Goal: Transaction & Acquisition: Purchase product/service

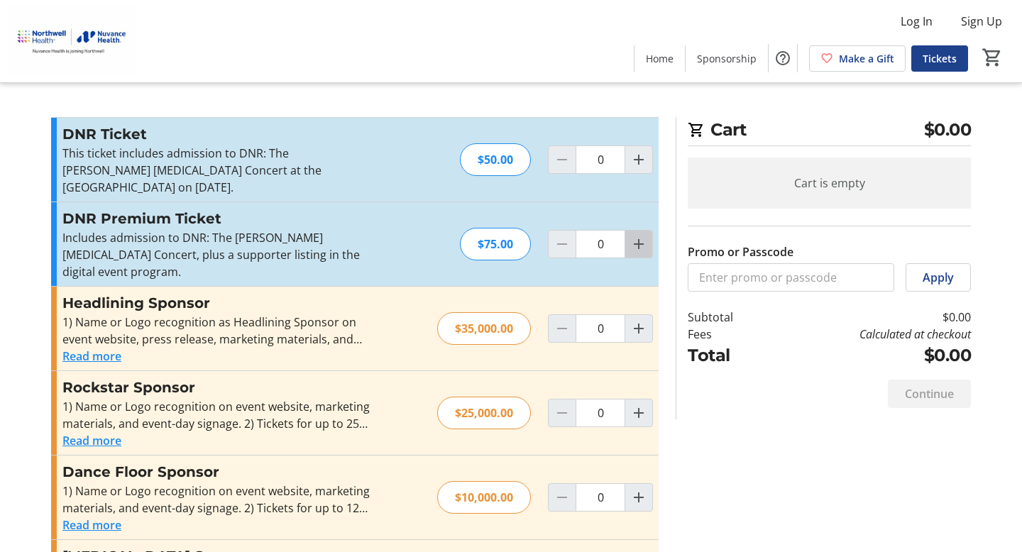
click at [639, 246] on mat-icon "Increment by one" at bounding box center [638, 244] width 17 height 17
click at [640, 246] on mat-icon "Increment by one" at bounding box center [638, 244] width 17 height 17
type input "2"
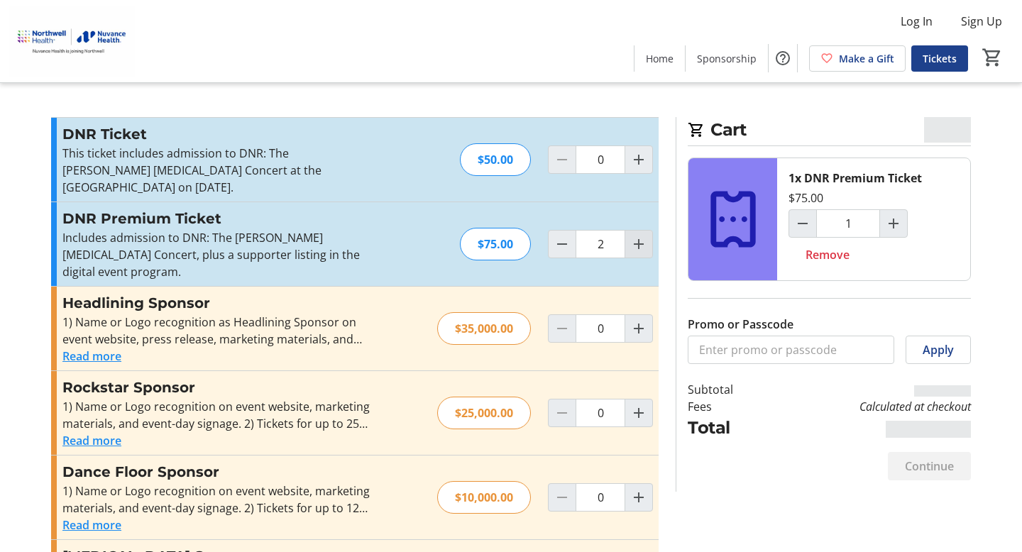
type input "2"
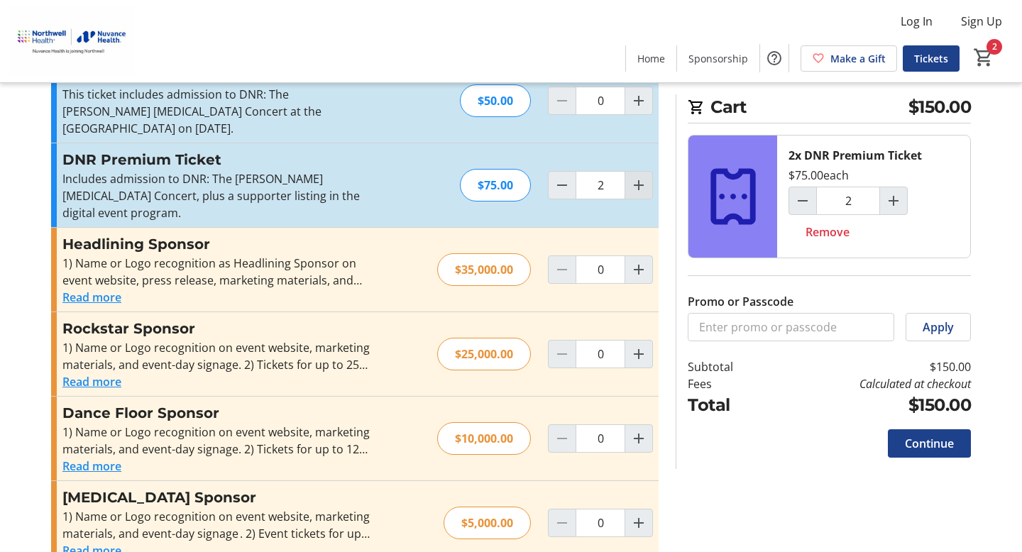
scroll to position [62, 0]
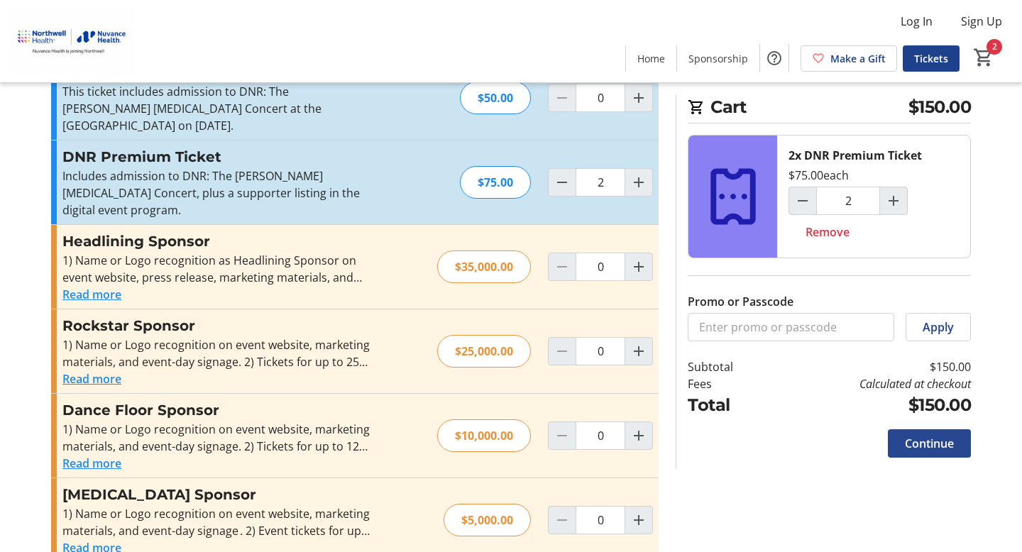
click at [929, 451] on span "Continue" at bounding box center [929, 443] width 49 height 17
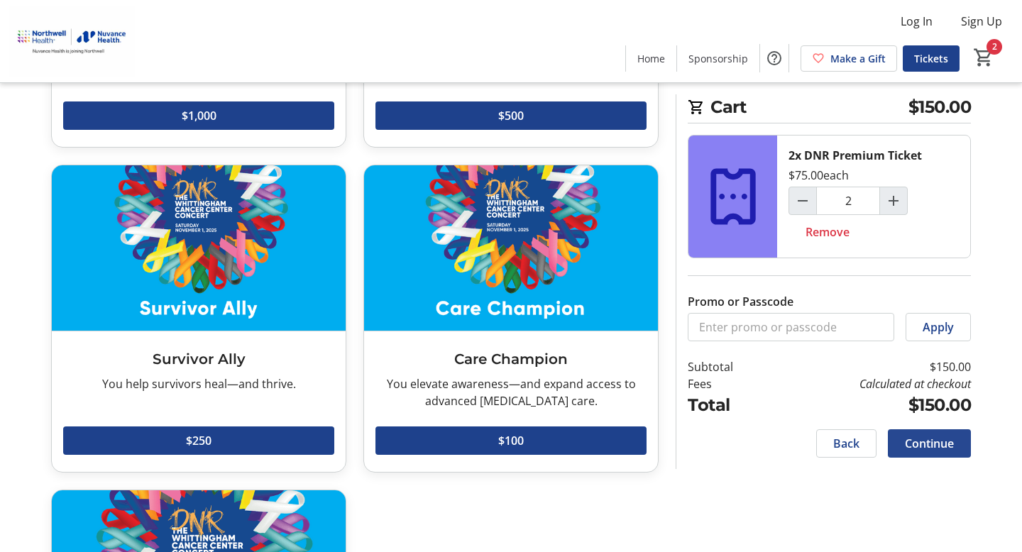
scroll to position [322, 0]
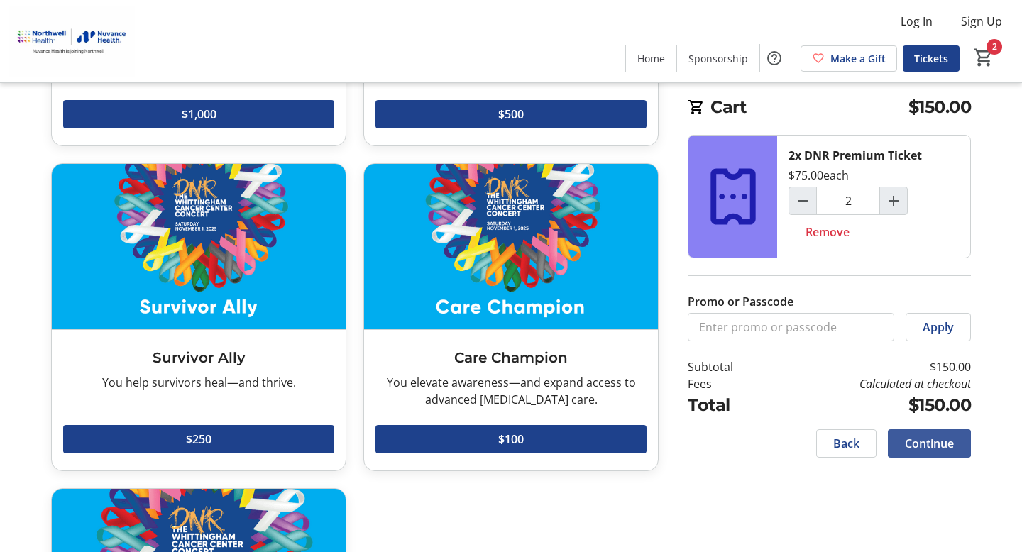
click at [931, 445] on span "Continue" at bounding box center [929, 443] width 49 height 17
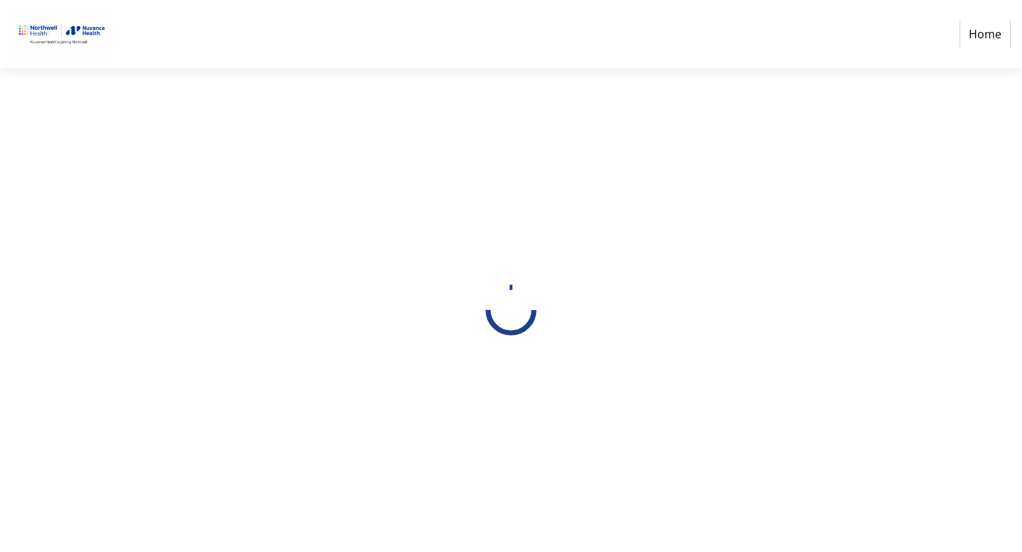
select select "US"
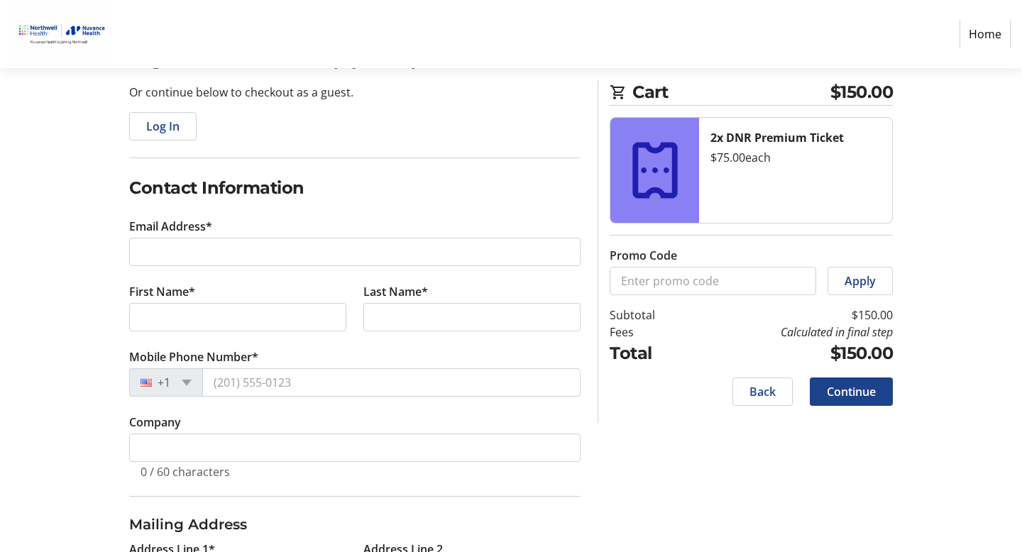
scroll to position [141, 0]
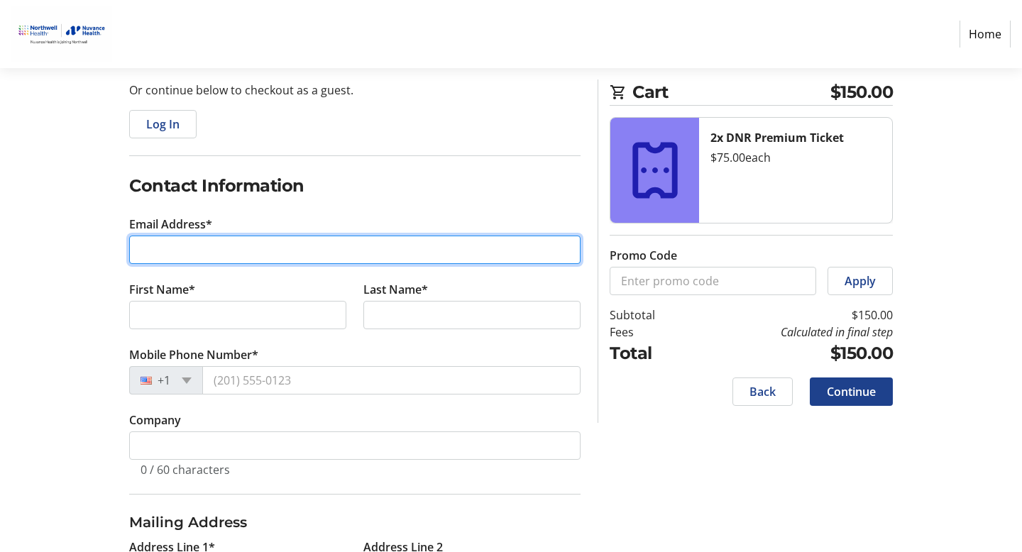
click at [157, 240] on input "Email Address*" at bounding box center [354, 250] width 451 height 28
type input "[EMAIL_ADDRESS][DOMAIN_NAME]"
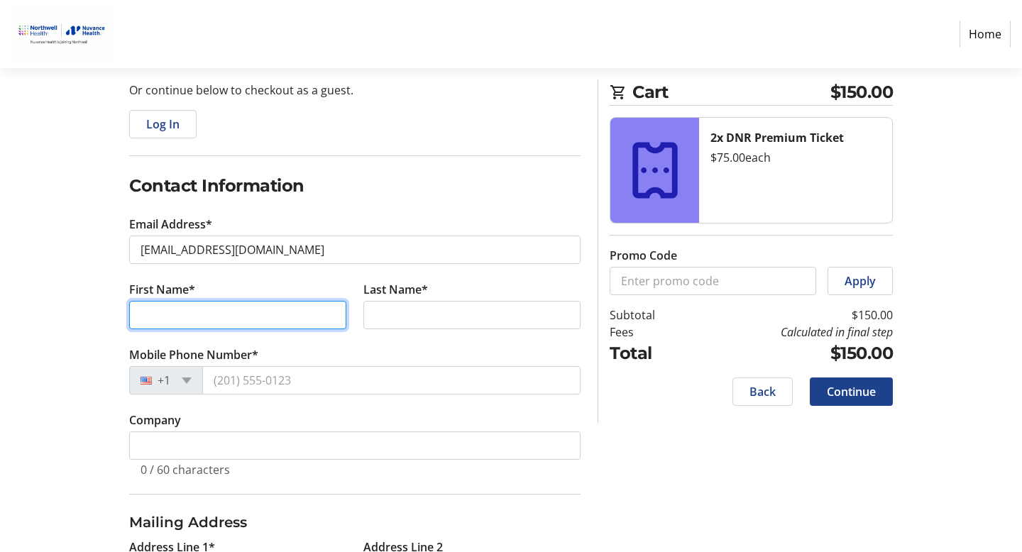
type input "[PERSON_NAME]"
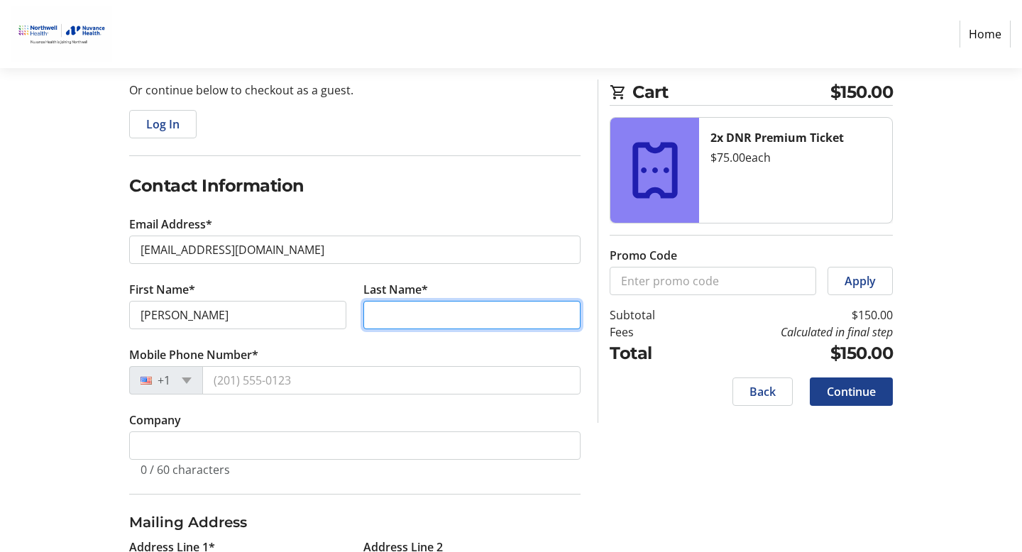
type input "[PERSON_NAME]"
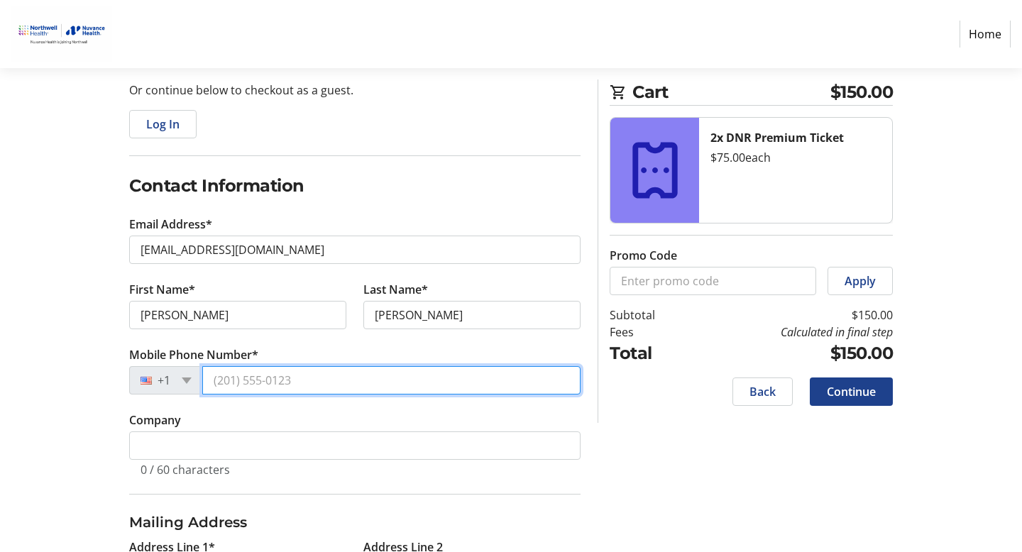
type input "[PHONE_NUMBER]"
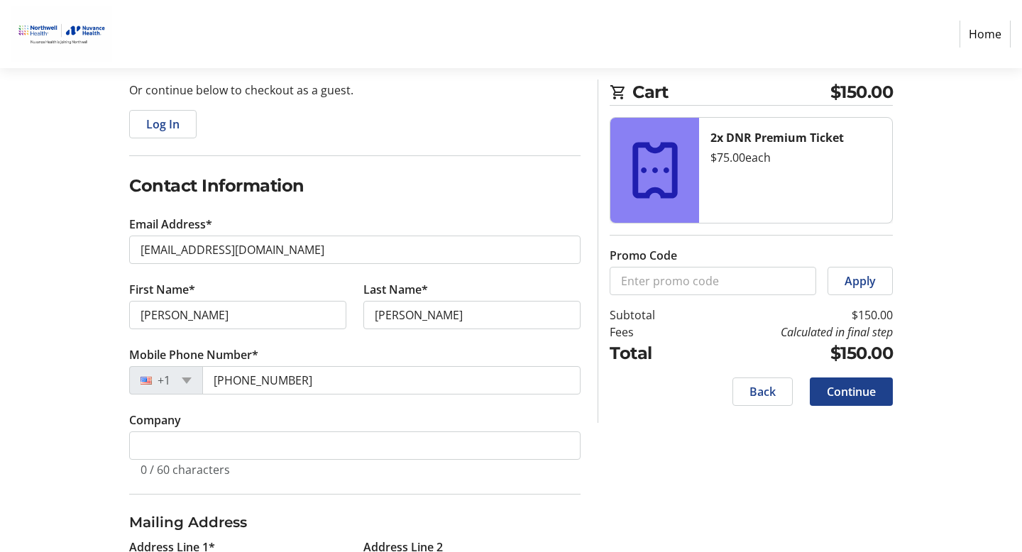
type input "4 Norport Dr"
type input "[GEOGRAPHIC_DATA]"
select select "CT"
type input "06880"
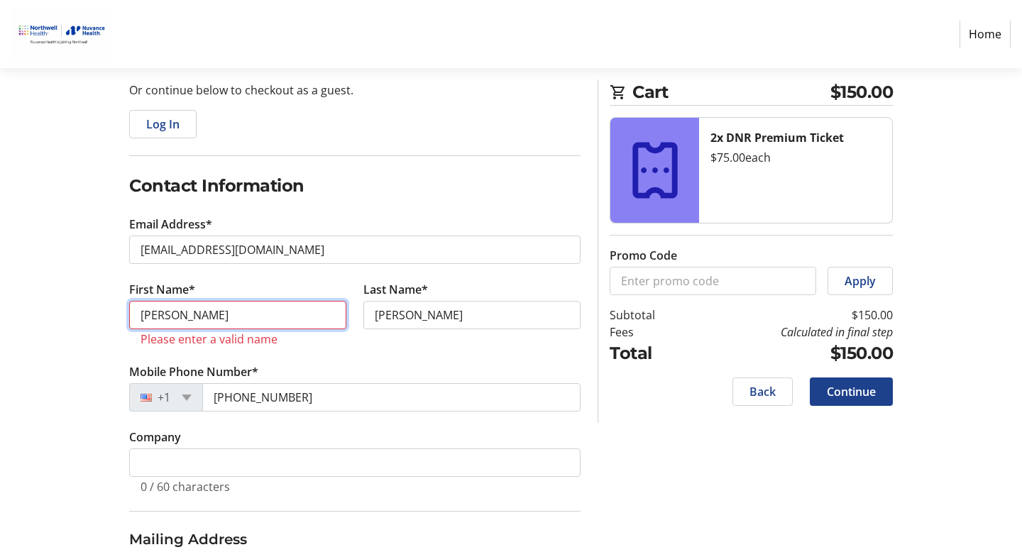
click at [187, 316] on input "[PERSON_NAME]" at bounding box center [237, 315] width 217 height 28
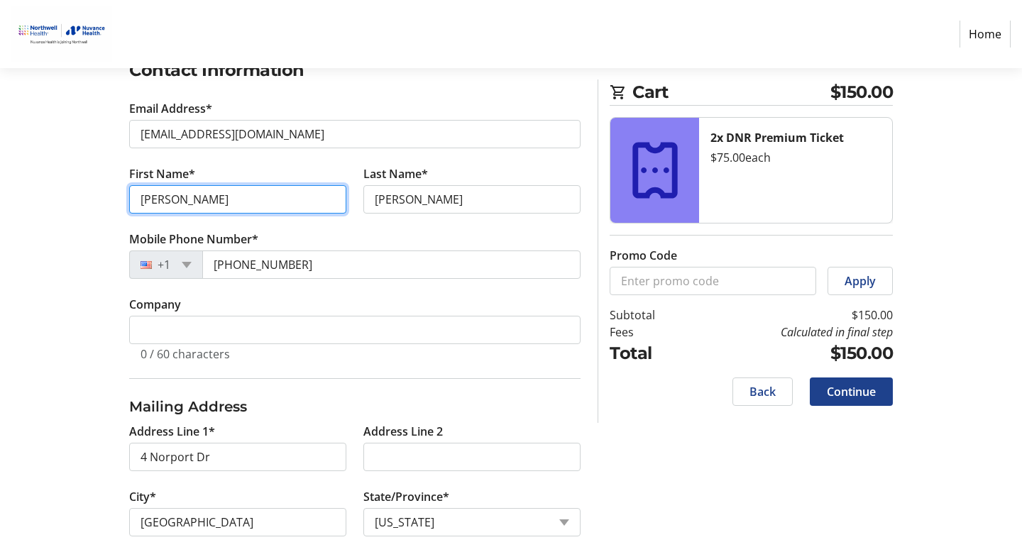
scroll to position [263, 0]
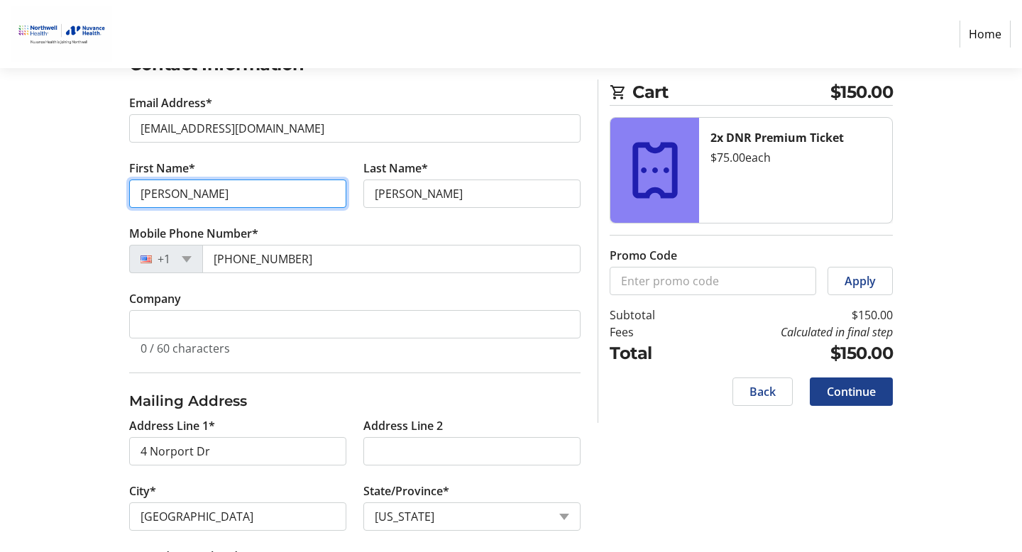
type input "[PERSON_NAME]"
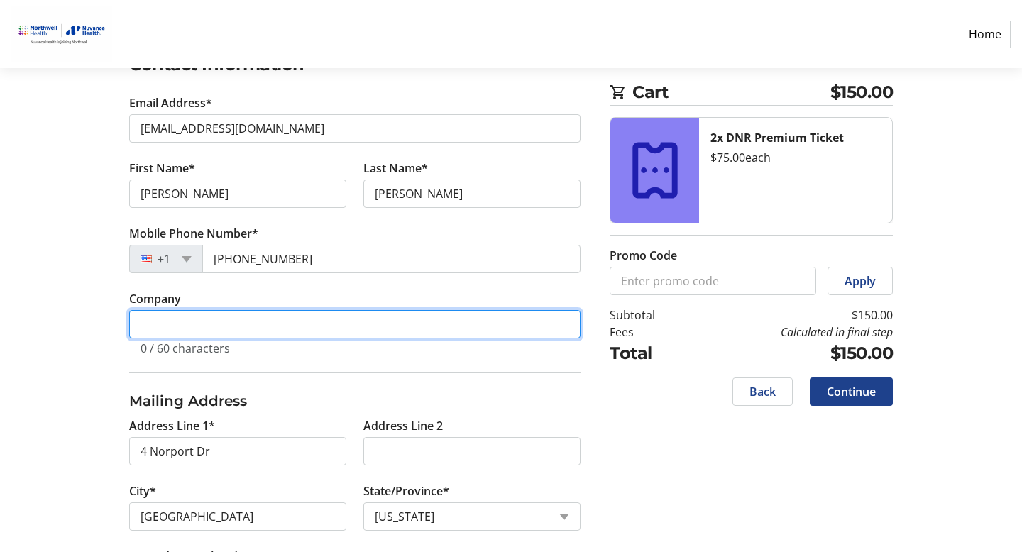
click at [154, 322] on input "Company" at bounding box center [354, 324] width 451 height 28
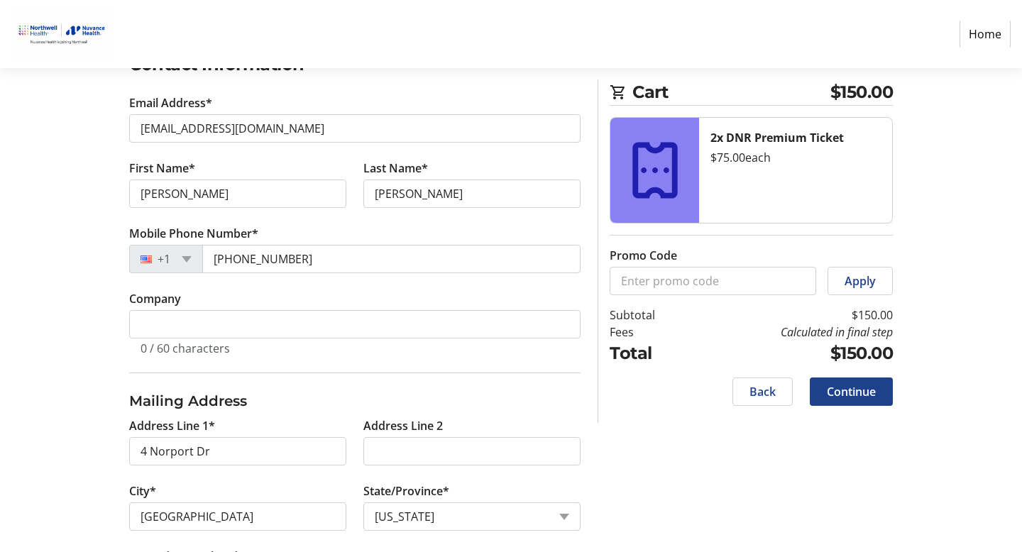
click at [231, 285] on tr-form-field "Mobile Phone Number* [PHONE_NUMBER]" at bounding box center [354, 257] width 451 height 65
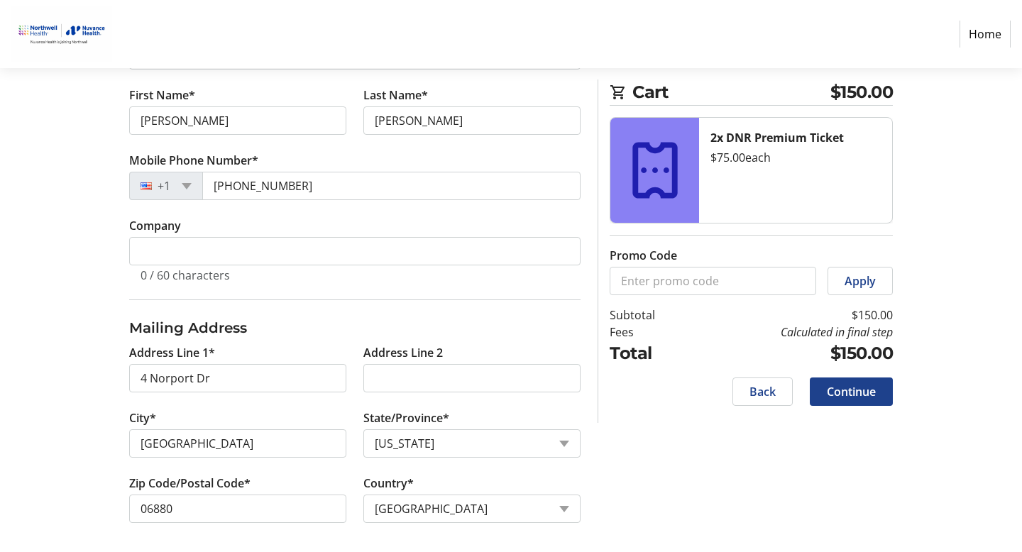
scroll to position [341, 0]
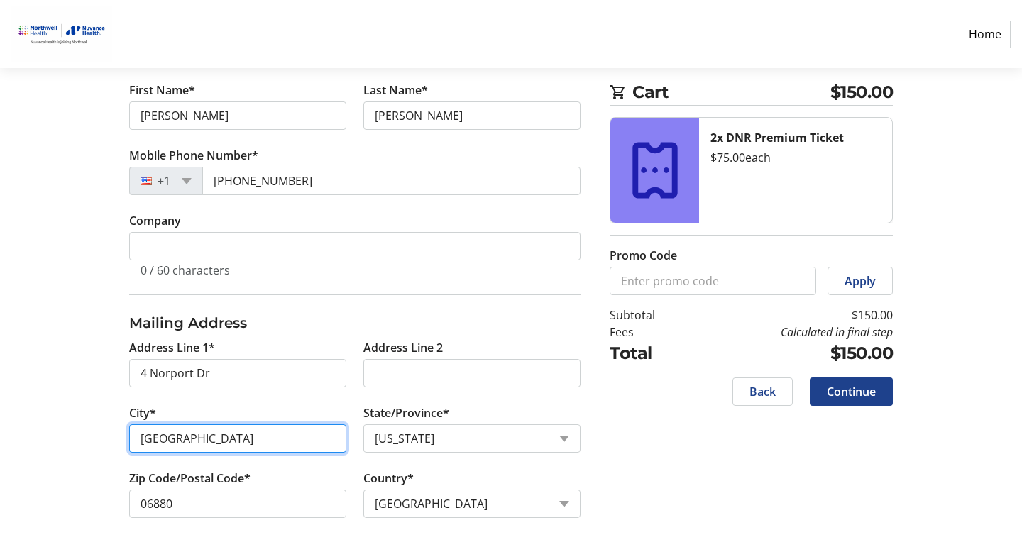
click at [193, 438] on input "[GEOGRAPHIC_DATA]" at bounding box center [237, 439] width 217 height 28
type input "Westport"
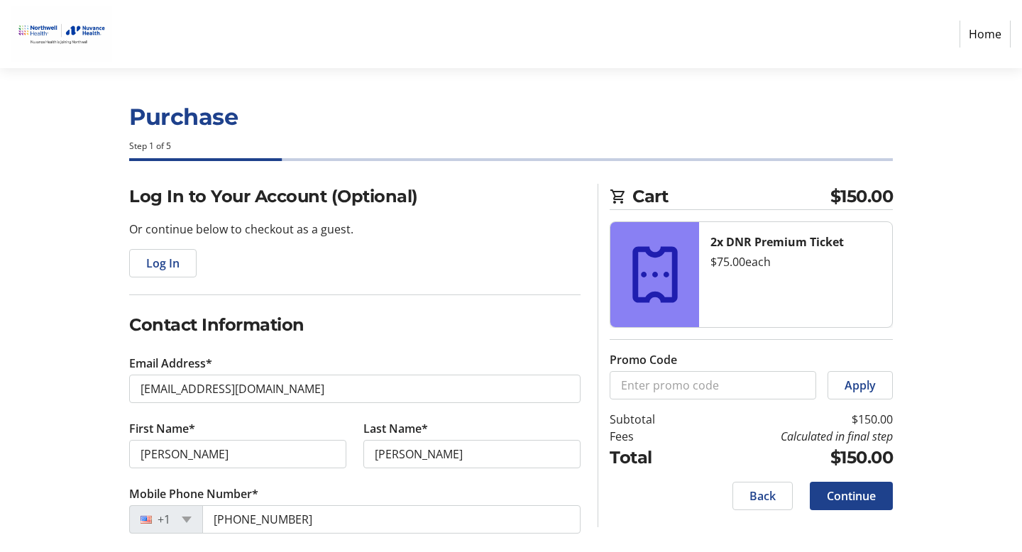
scroll to position [1, 0]
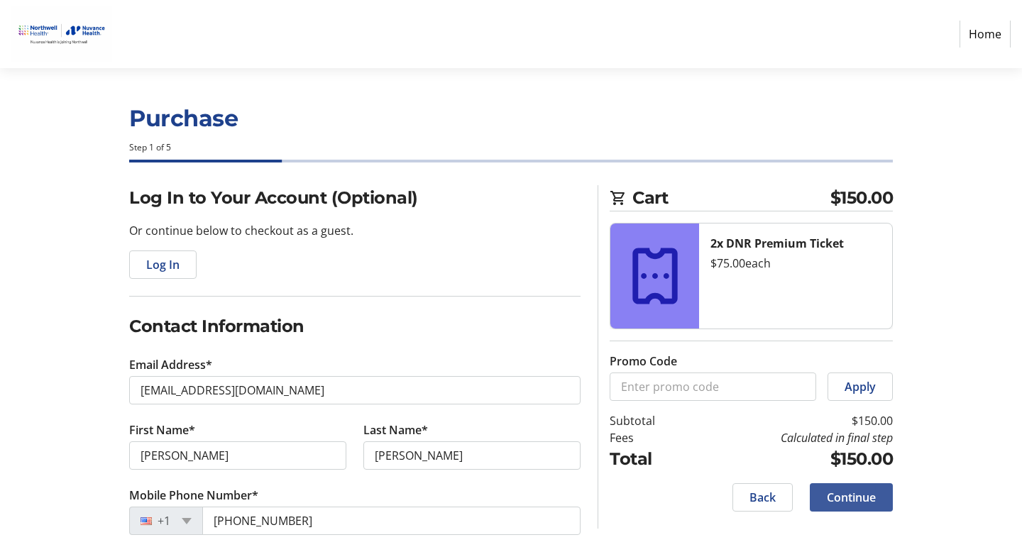
click at [851, 493] on span "Continue" at bounding box center [851, 497] width 49 height 17
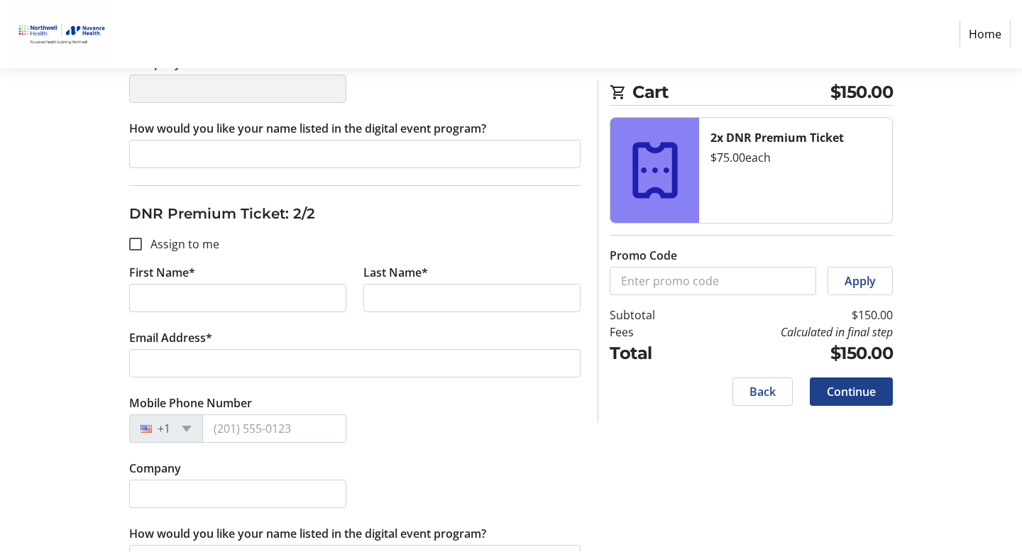
scroll to position [480, 0]
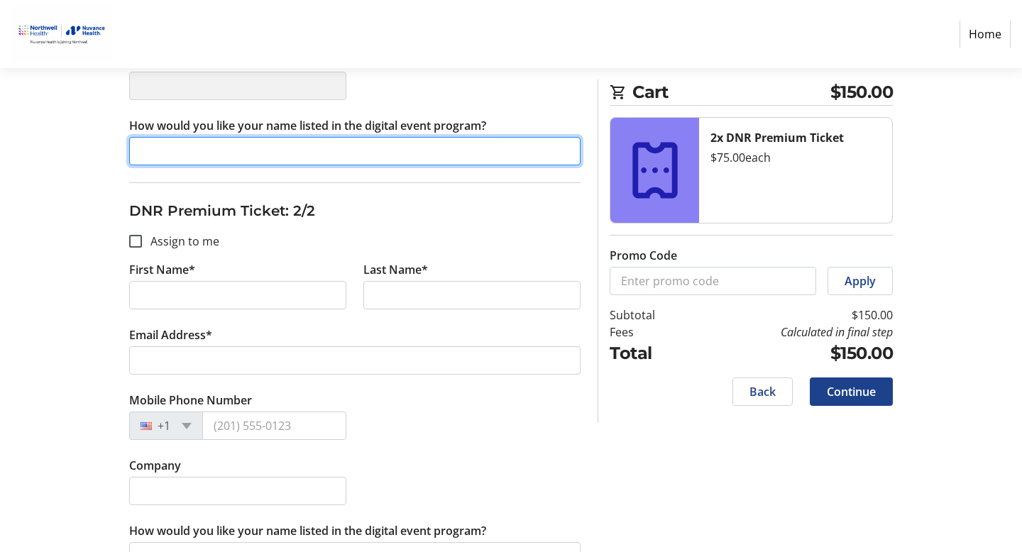
click at [146, 147] on input "How would you like your name listed in the digital event program?" at bounding box center [354, 151] width 451 height 28
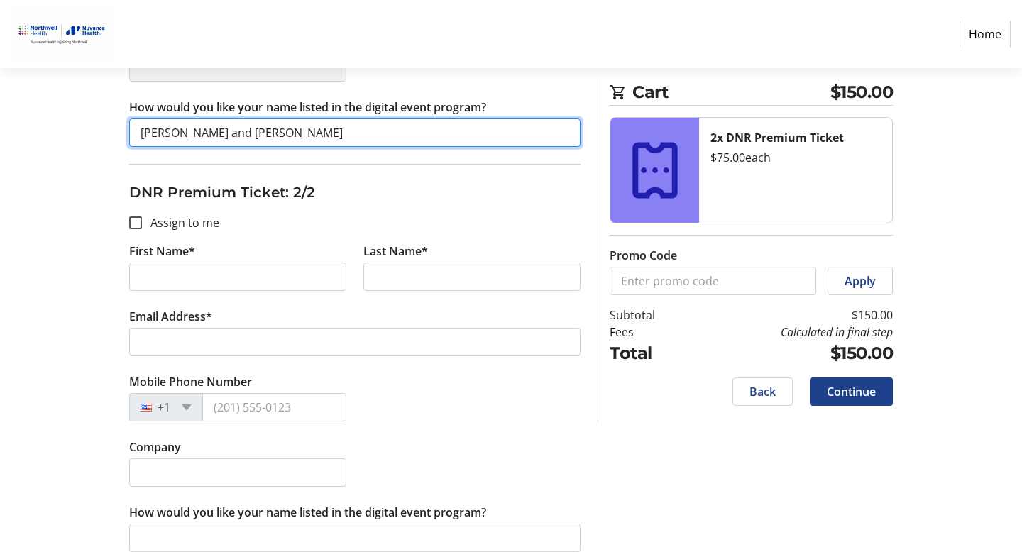
scroll to position [515, 0]
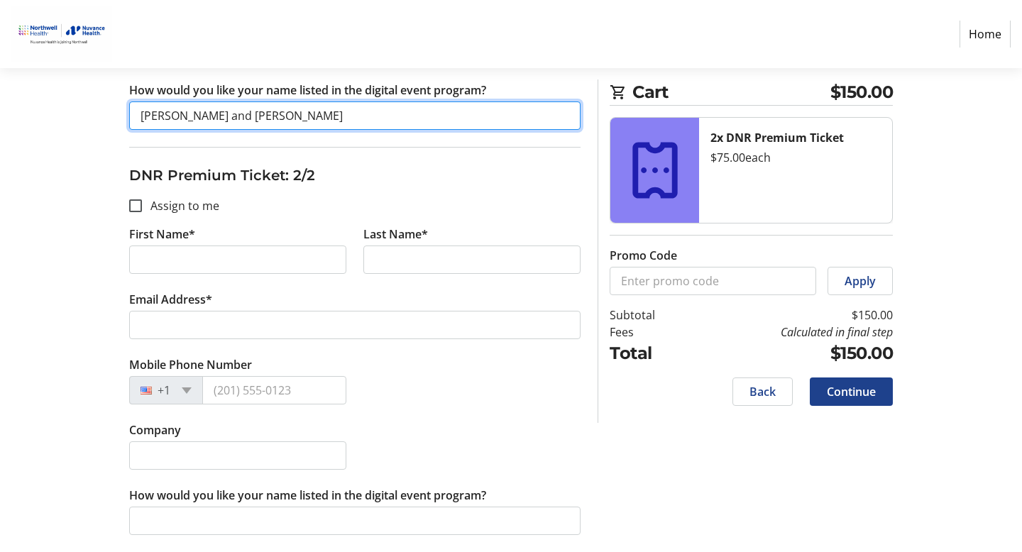
type input "[PERSON_NAME] and [PERSON_NAME]"
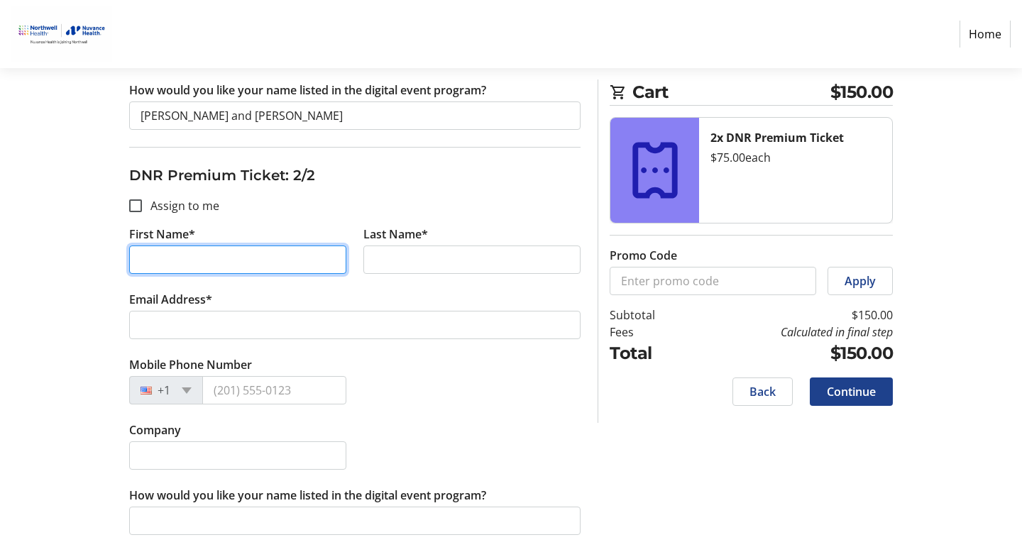
click at [150, 256] on input "First Name*" at bounding box center [237, 260] width 217 height 28
click at [151, 259] on input "First Name*" at bounding box center [237, 260] width 217 height 28
type input "[PERSON_NAME]"
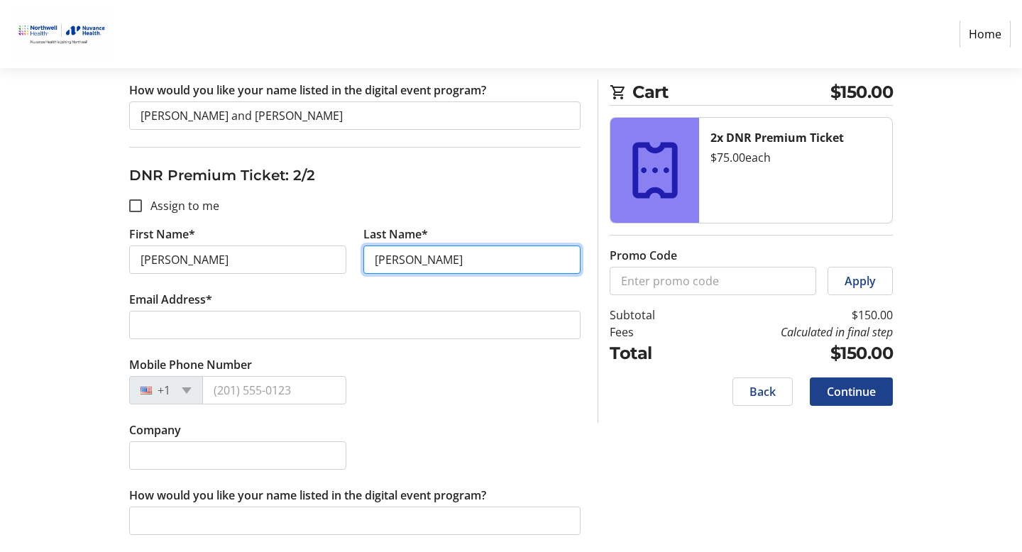
type input "[PERSON_NAME]"
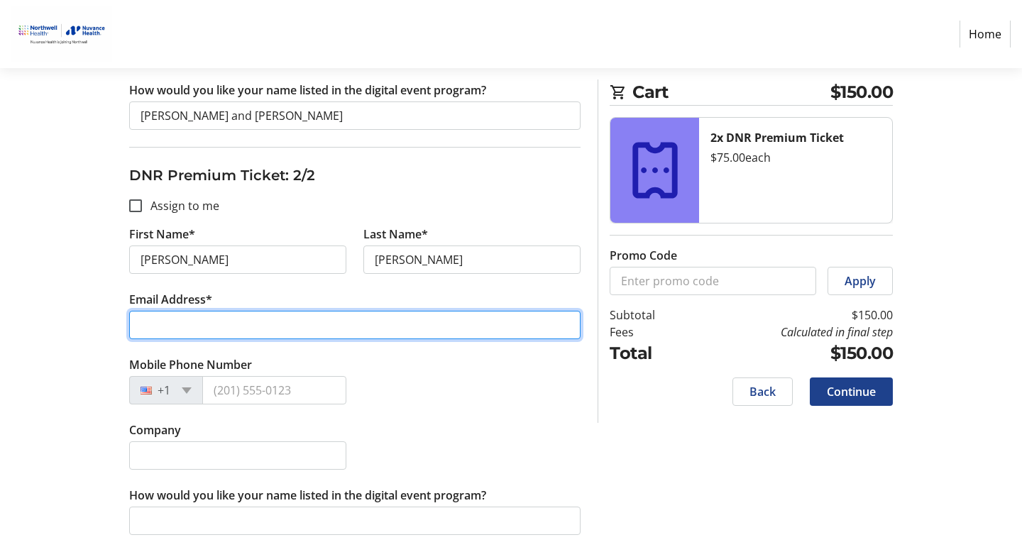
click at [162, 317] on input "Email Address*" at bounding box center [354, 325] width 451 height 28
type input "[EMAIL_ADDRESS][DOMAIN_NAME]"
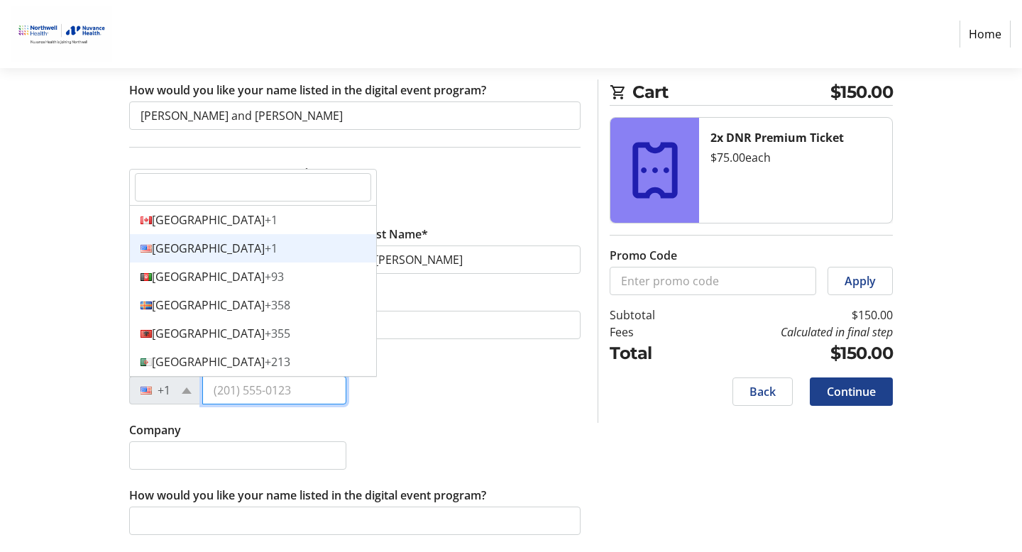
click at [225, 393] on input "Mobile Phone Number" at bounding box center [274, 390] width 144 height 28
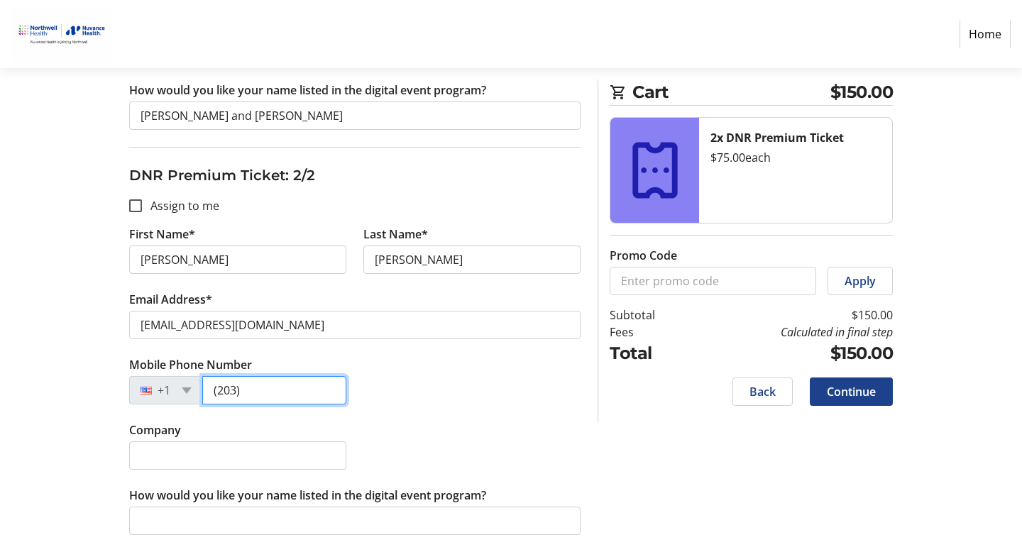
click at [241, 390] on input "(203)" at bounding box center [274, 390] width 144 height 28
type input "[PHONE_NUMBER]"
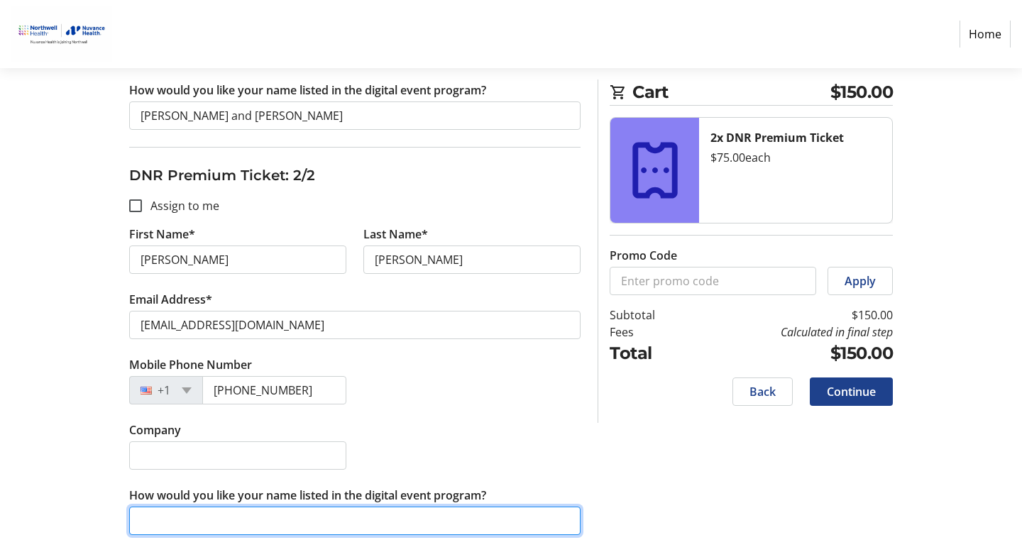
click at [236, 518] on input "How would you like your name listed in the digital event program?" at bounding box center [354, 521] width 451 height 28
click at [177, 521] on input "How would you like your name listed in the digital event program?" at bounding box center [354, 521] width 451 height 28
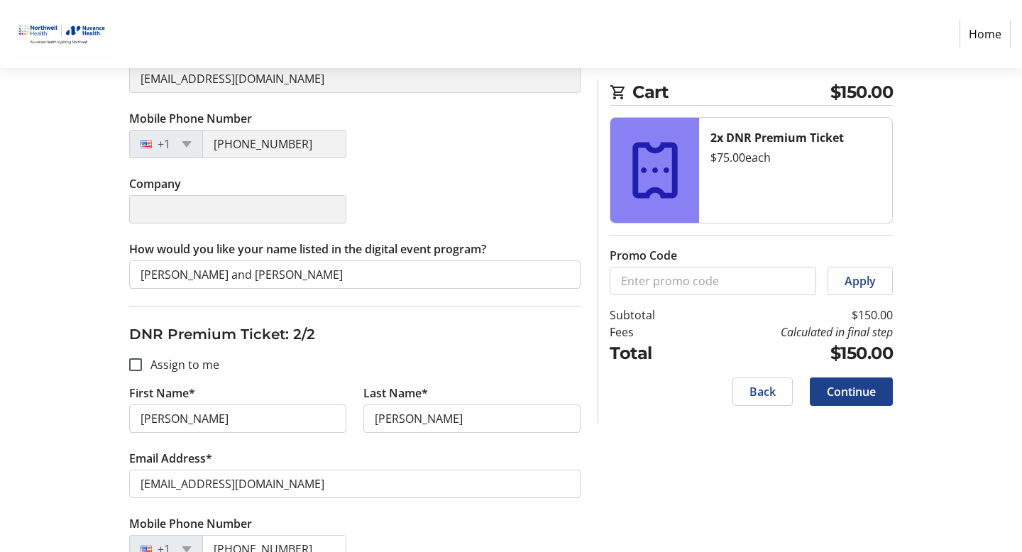
scroll to position [360, 0]
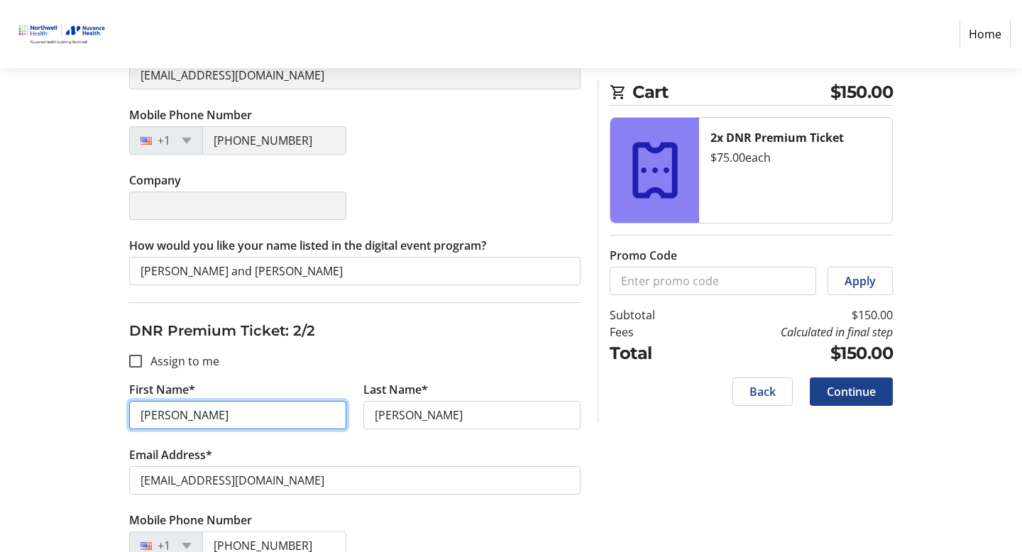
click at [175, 417] on input "[PERSON_NAME]" at bounding box center [237, 415] width 217 height 28
type input "D"
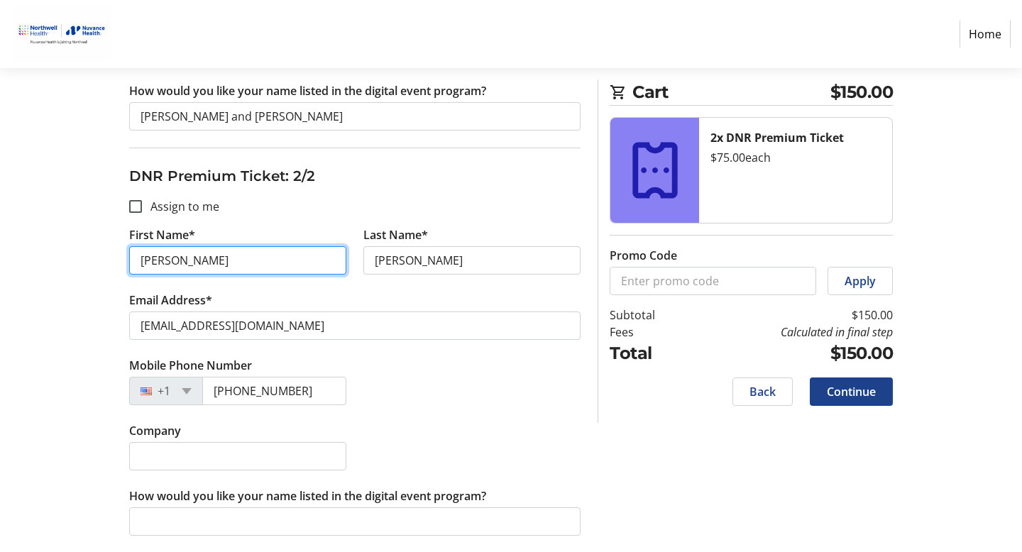
scroll to position [515, 0]
type input "[PERSON_NAME]"
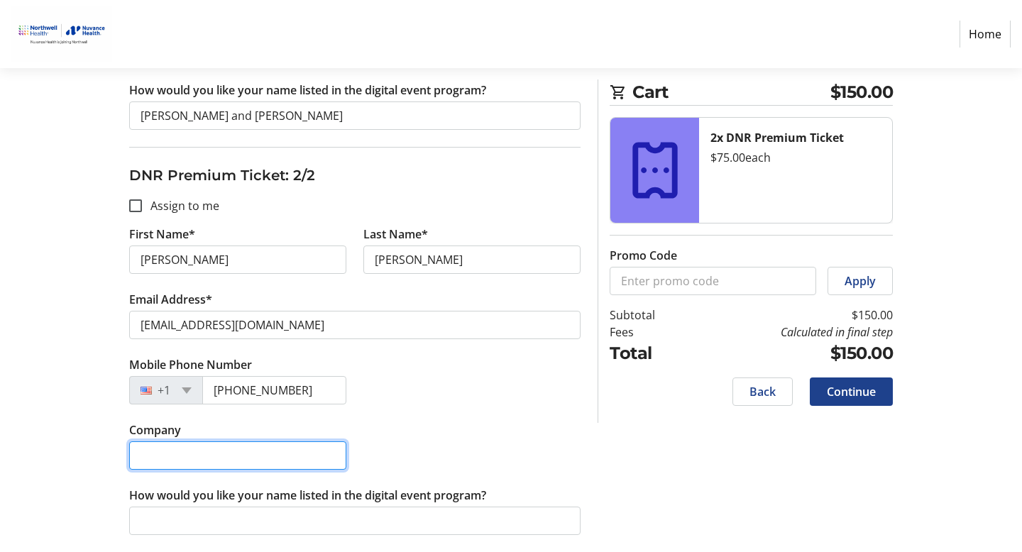
click at [161, 454] on input "Company" at bounding box center [237, 456] width 217 height 28
type input "[PERSON_NAME] and [PERSON_NAME]"
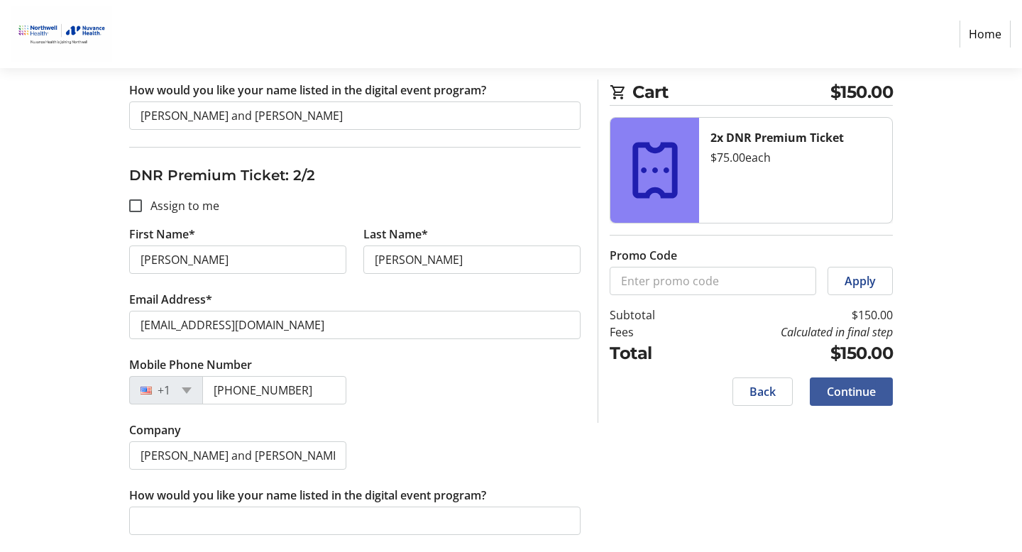
click at [848, 393] on span "Continue" at bounding box center [851, 391] width 49 height 17
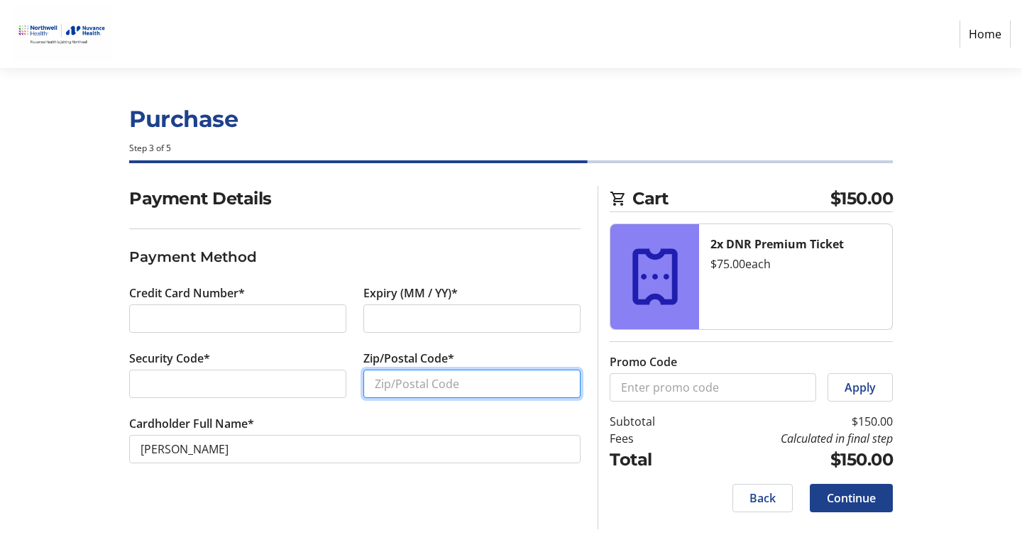
click at [390, 385] on input "Zip/Postal Code*" at bounding box center [471, 384] width 217 height 28
type input "06880"
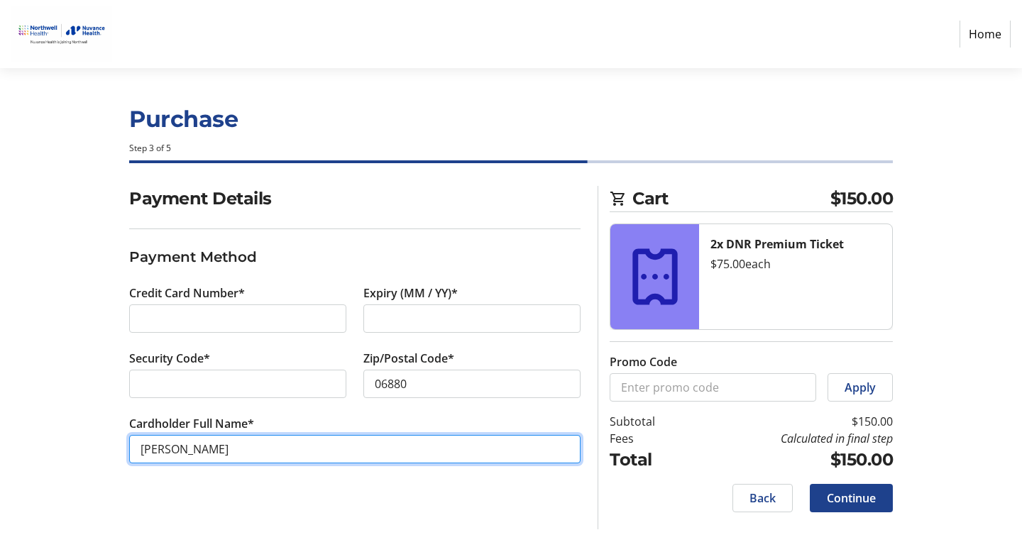
click at [173, 447] on input "[PERSON_NAME]" at bounding box center [354, 449] width 451 height 28
click at [233, 454] on input "[PERSON_NAME]" at bounding box center [354, 449] width 451 height 28
type input "[PERSON_NAME] DMD"
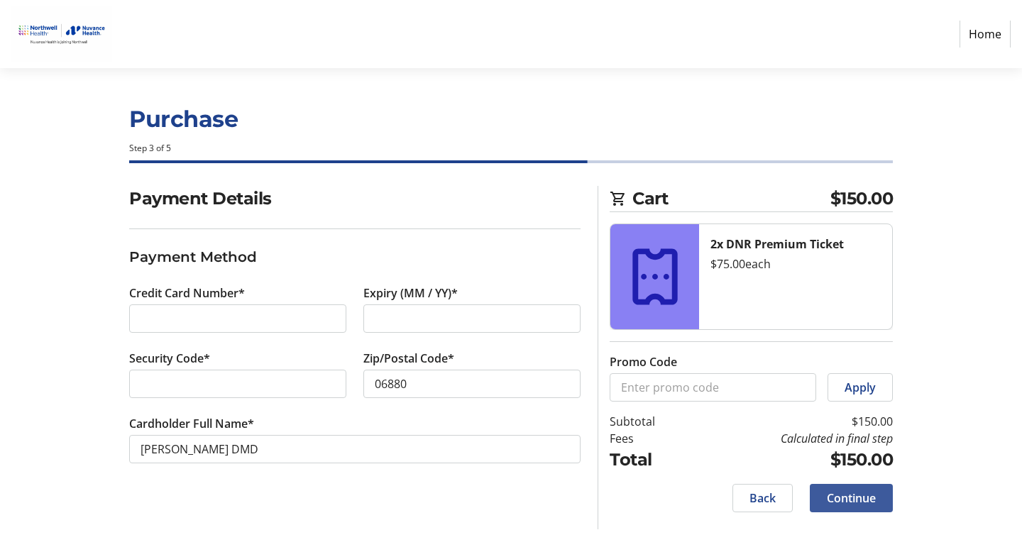
click at [860, 497] on span "Continue" at bounding box center [851, 498] width 49 height 17
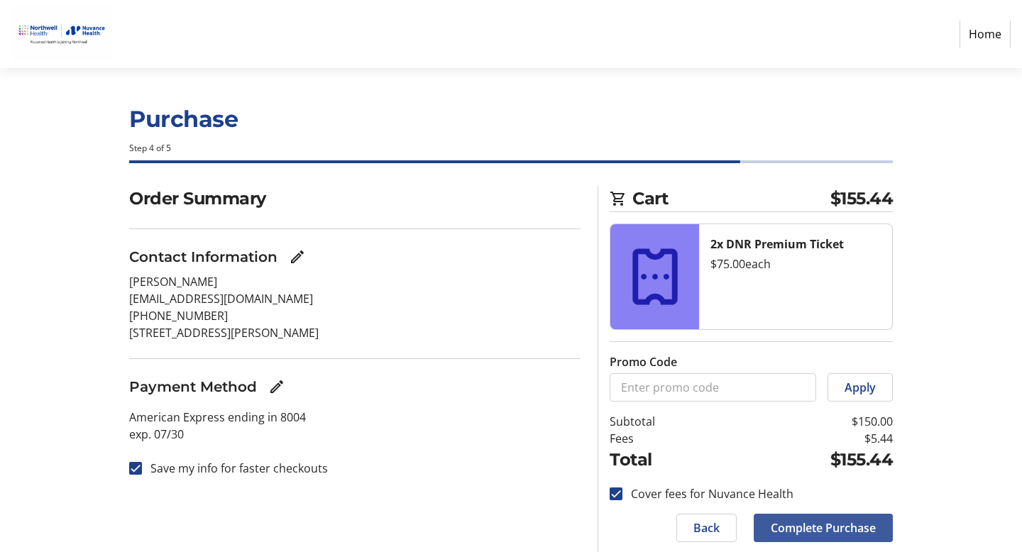
click at [826, 527] on span "Complete Purchase" at bounding box center [823, 528] width 105 height 17
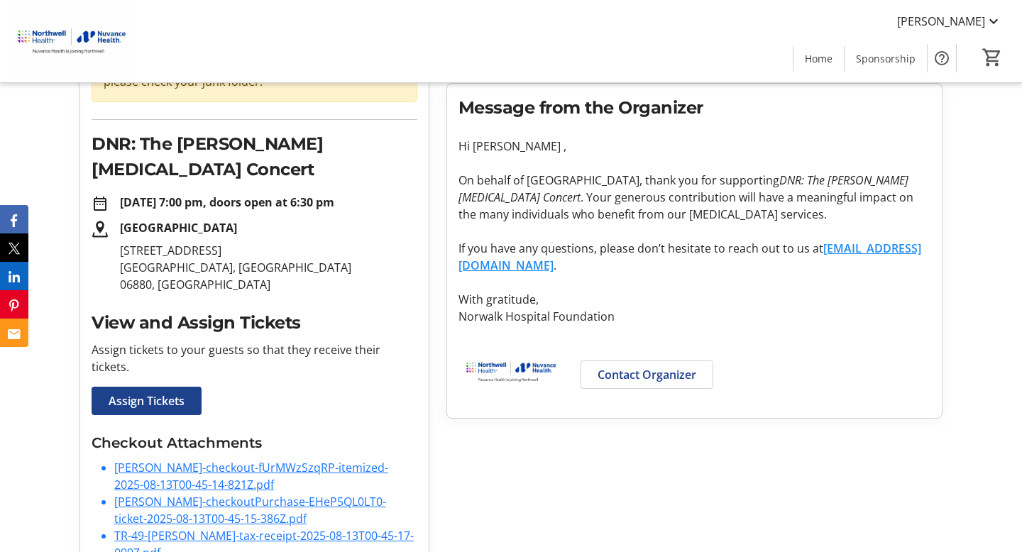
scroll to position [177, 0]
